Goal: Register for event/course

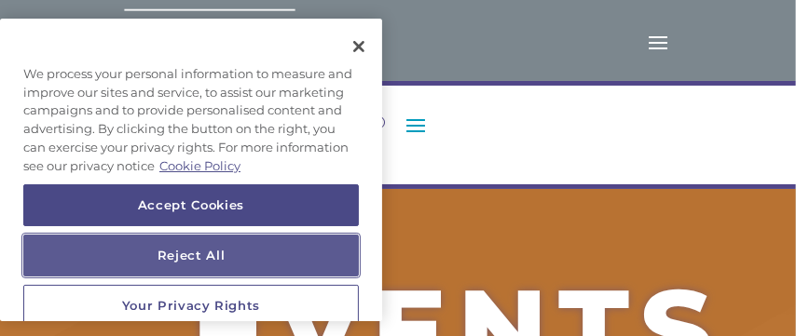
click at [183, 265] on button "Reject All" at bounding box center [190, 255] width 335 height 41
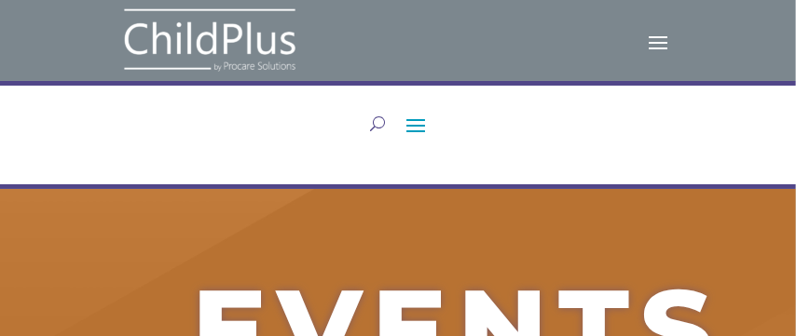
click at [419, 124] on span at bounding box center [416, 125] width 30 height 30
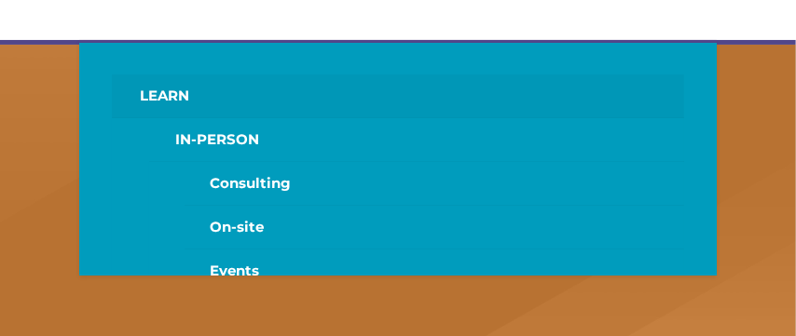
scroll to position [149, 0]
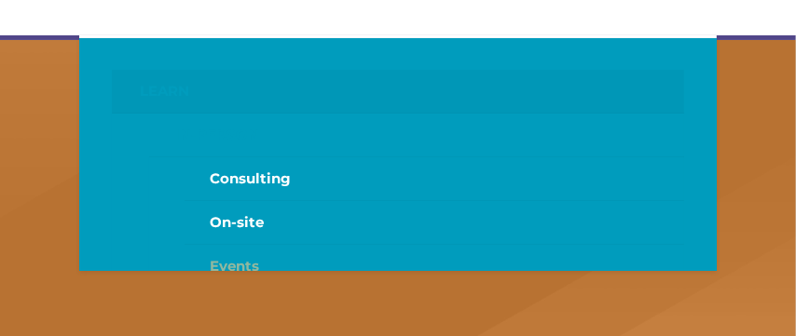
click at [243, 265] on link "Events" at bounding box center [433, 267] width 499 height 44
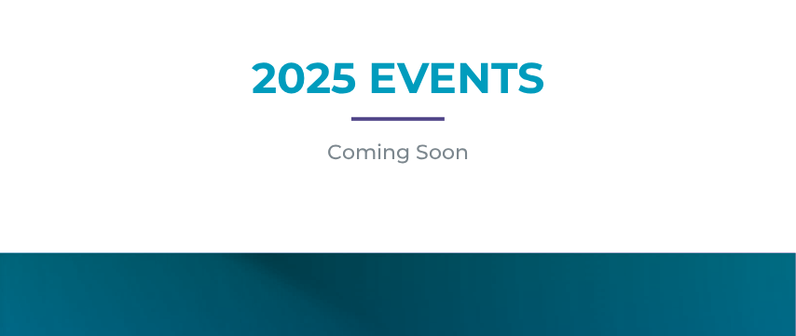
scroll to position [596, 0]
click at [440, 86] on h1 "2025 EVENTS" at bounding box center [397, 83] width 636 height 52
click at [380, 155] on p "Coming Soon" at bounding box center [397, 152] width 636 height 25
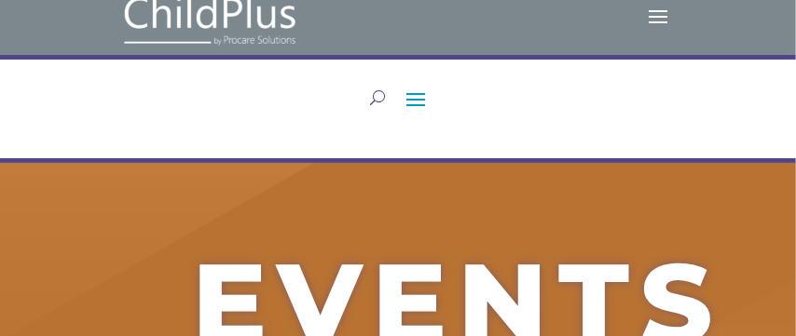
scroll to position [0, 0]
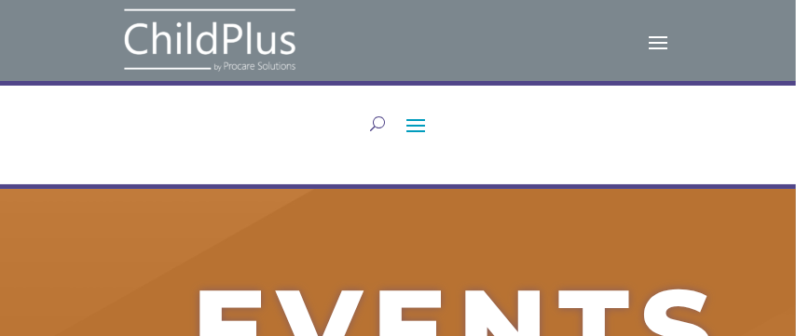
click at [665, 38] on span at bounding box center [659, 41] width 30 height 30
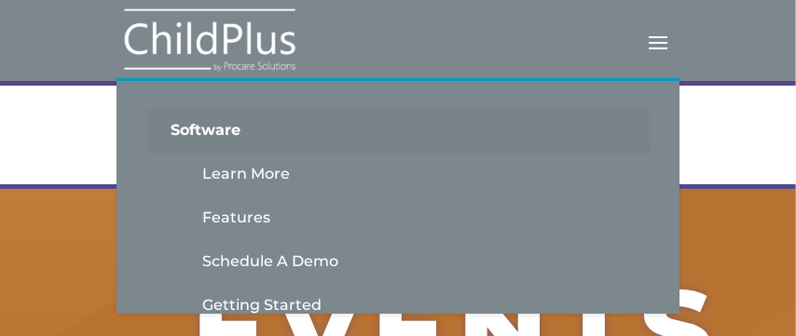
click at [705, 135] on div "LEARN IN-PERSON Consulting On-site Events Summit Scramble!! ONLINE Courses Cert…" at bounding box center [397, 124] width 636 height 30
click at [108, 148] on div "LEARN IN-PERSON Consulting On-site Events Summit Scramble!! ONLINE Courses Cert…" at bounding box center [397, 146] width 636 height 75
click at [80, 109] on div "LEARN IN-PERSON Consulting On-site Events Summit Scramble!! ONLINE Courses Cert…" at bounding box center [397, 124] width 636 height 30
drag, startPoint x: 740, startPoint y: 120, endPoint x: 517, endPoint y: 98, distance: 223.8
click at [739, 120] on div "LEARN IN-PERSON Consulting On-site Events Summit Scramble!! ONLINE Courses Cert…" at bounding box center [398, 135] width 796 height 108
